Goal: Transaction & Acquisition: Purchase product/service

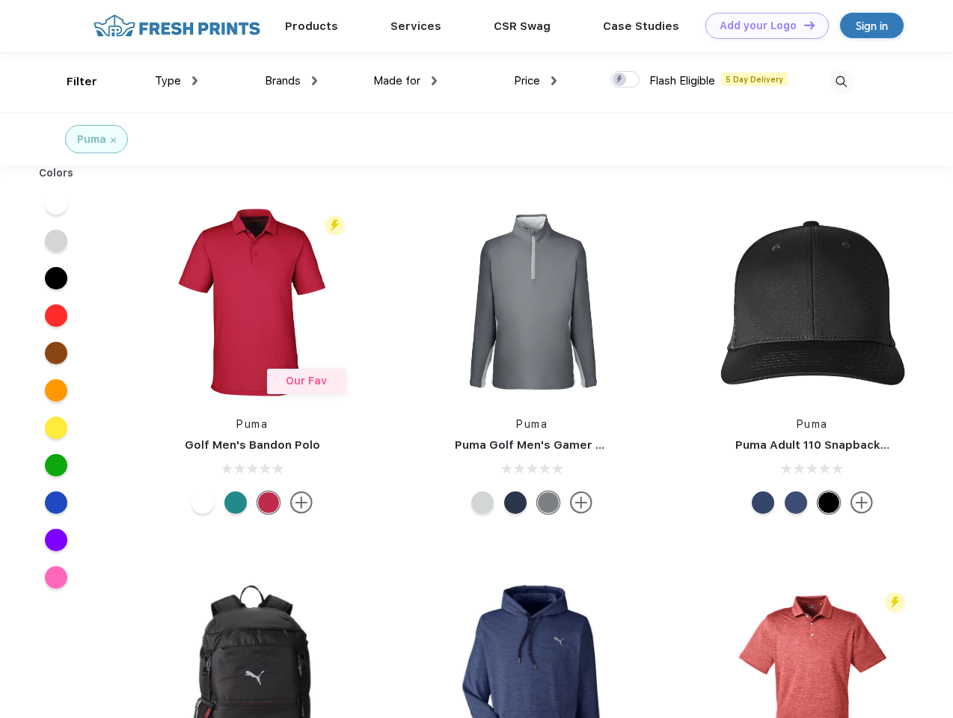
click at [762, 25] on link "Add your Logo Design Tool" at bounding box center [766, 26] width 123 height 26
click at [0, 0] on div "Design Tool" at bounding box center [0, 0] width 0 height 0
click at [803, 25] on link "Add your Logo Design Tool" at bounding box center [766, 26] width 123 height 26
click at [72, 82] on div "Filter" at bounding box center [82, 81] width 31 height 17
click at [177, 81] on span "Type" at bounding box center [168, 80] width 26 height 13
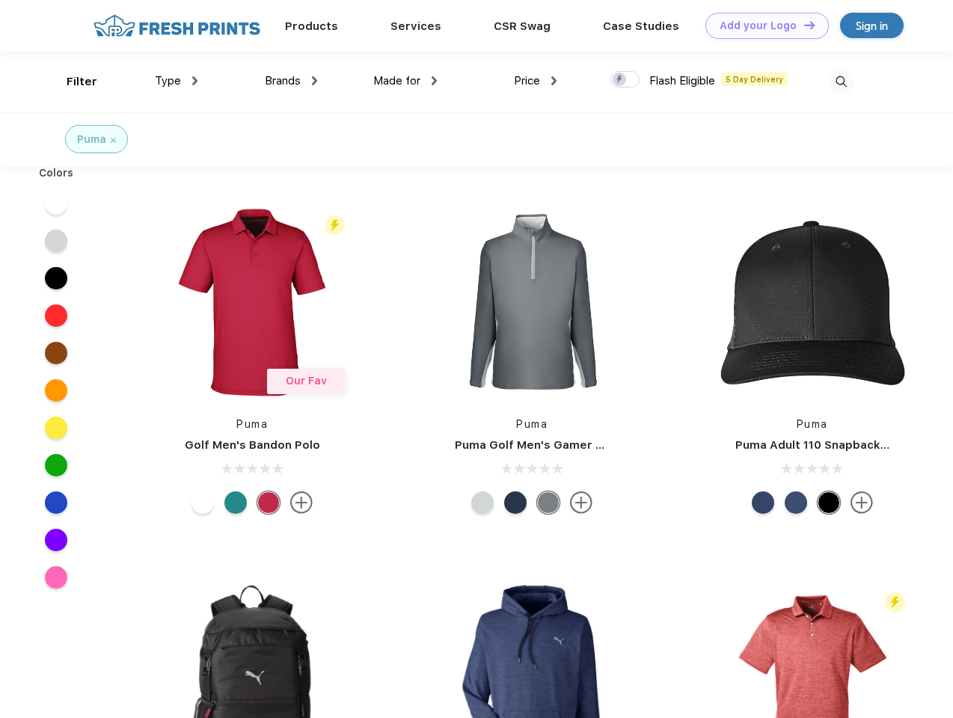
click at [291, 81] on span "Brands" at bounding box center [283, 80] width 36 height 13
click at [405, 81] on span "Made for" at bounding box center [396, 80] width 47 height 13
click at [536, 81] on span "Price" at bounding box center [527, 80] width 26 height 13
click at [625, 80] on div at bounding box center [624, 79] width 29 height 16
click at [620, 80] on input "checkbox" at bounding box center [615, 75] width 10 height 10
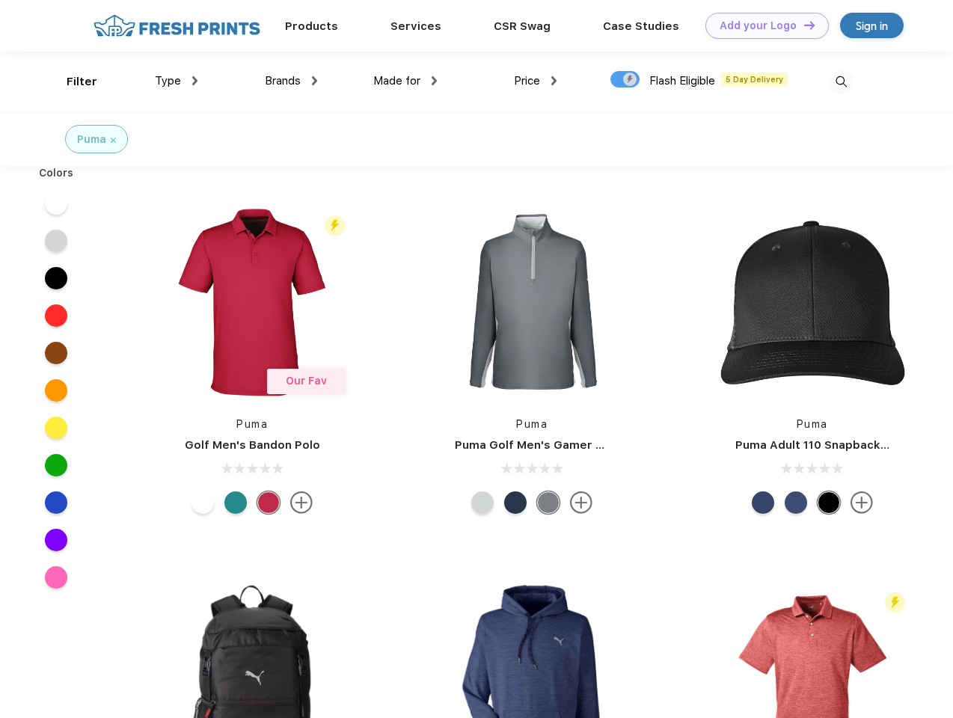
click at [841, 82] on img at bounding box center [841, 82] width 25 height 25
